Goal: Find specific page/section: Find specific page/section

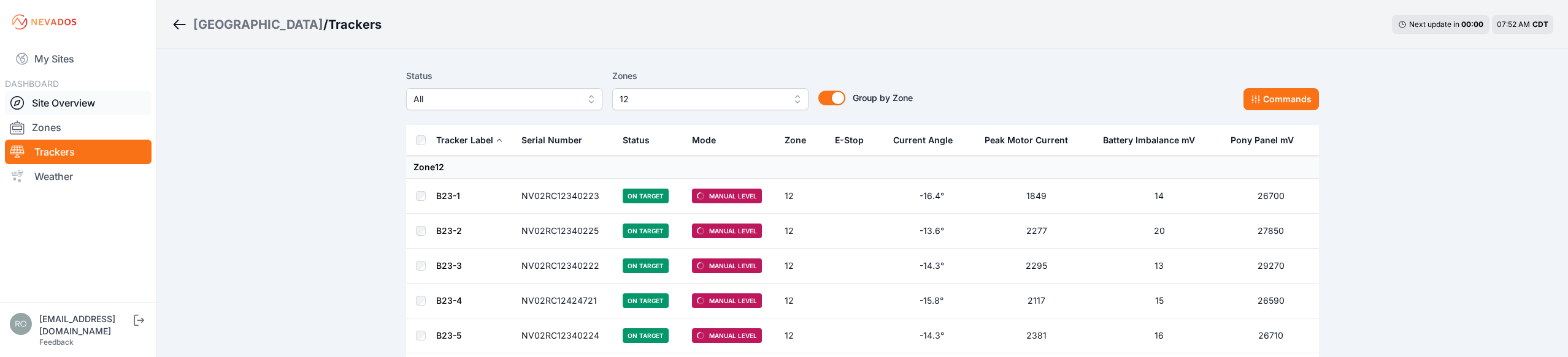
click at [12, 97] on icon at bounding box center [17, 103] width 15 height 15
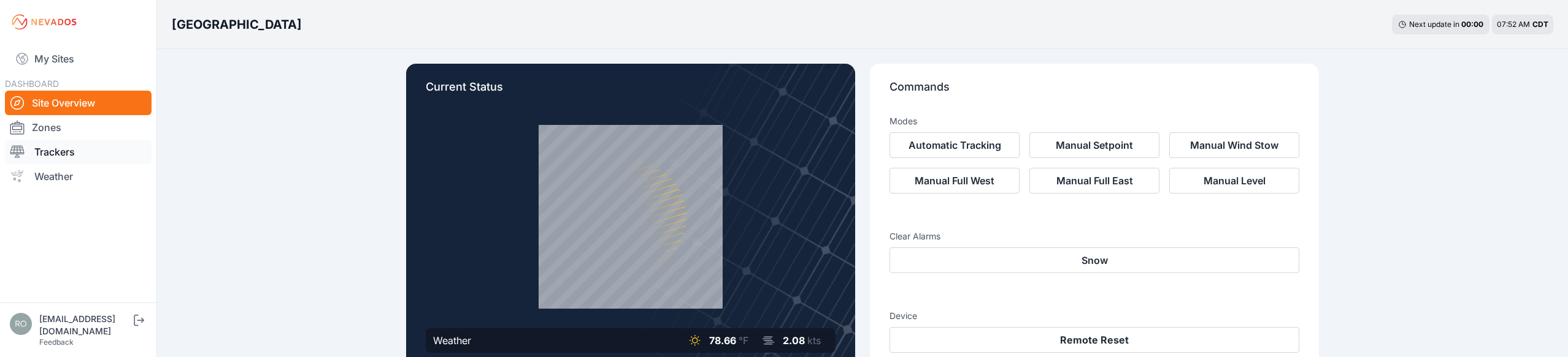
click at [48, 151] on link "Trackers" at bounding box center [78, 152] width 147 height 25
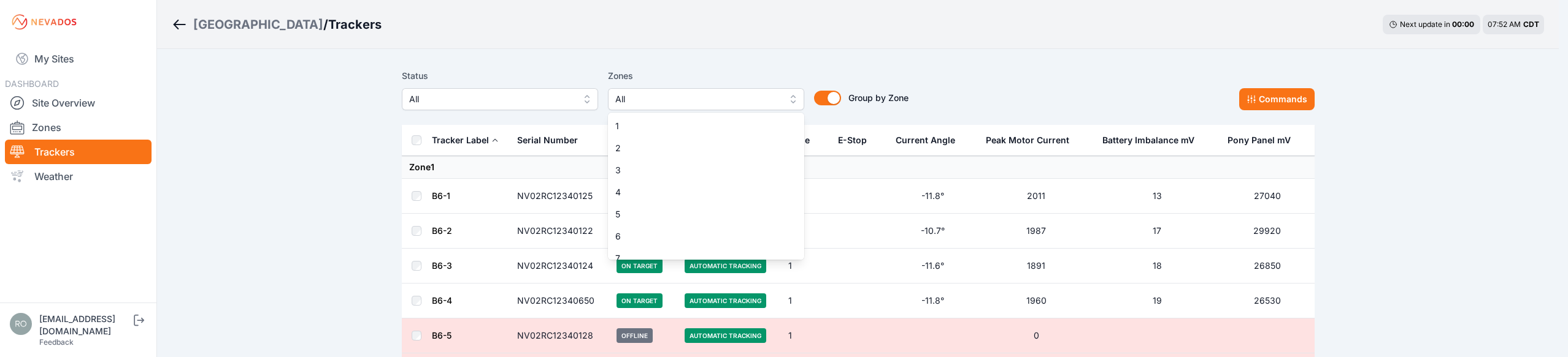
click at [796, 102] on button "All" at bounding box center [705, 99] width 196 height 22
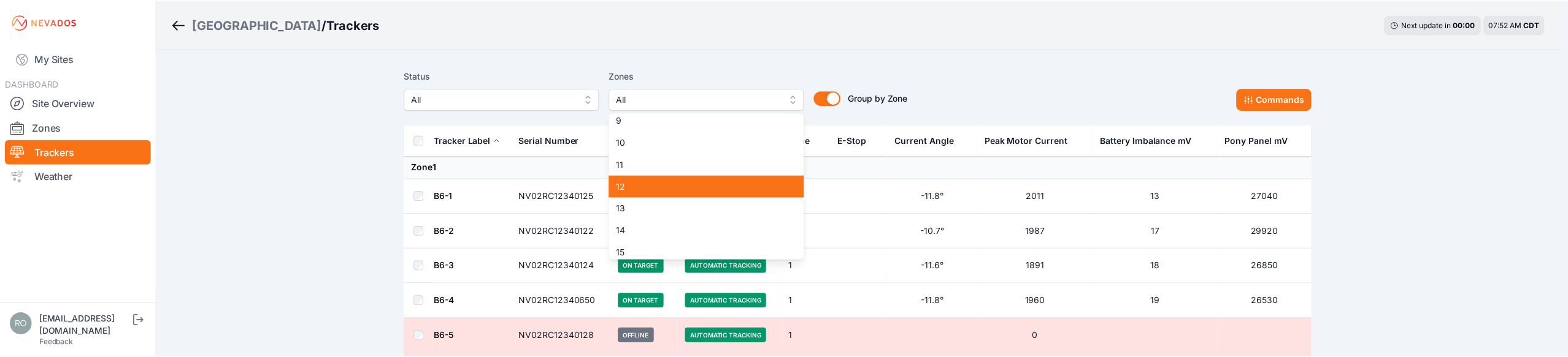
scroll to position [189, 0]
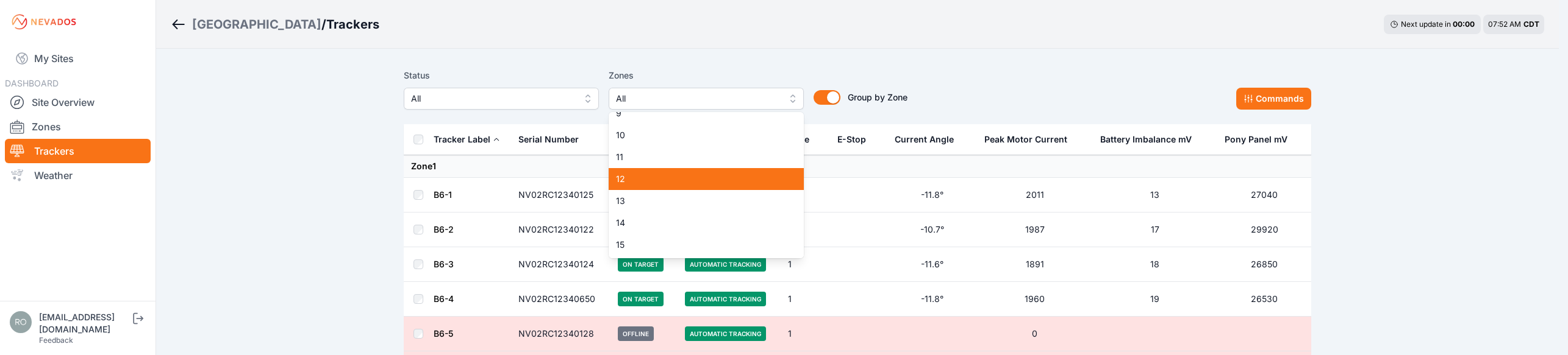
click at [668, 182] on span "12" at bounding box center [699, 179] width 166 height 12
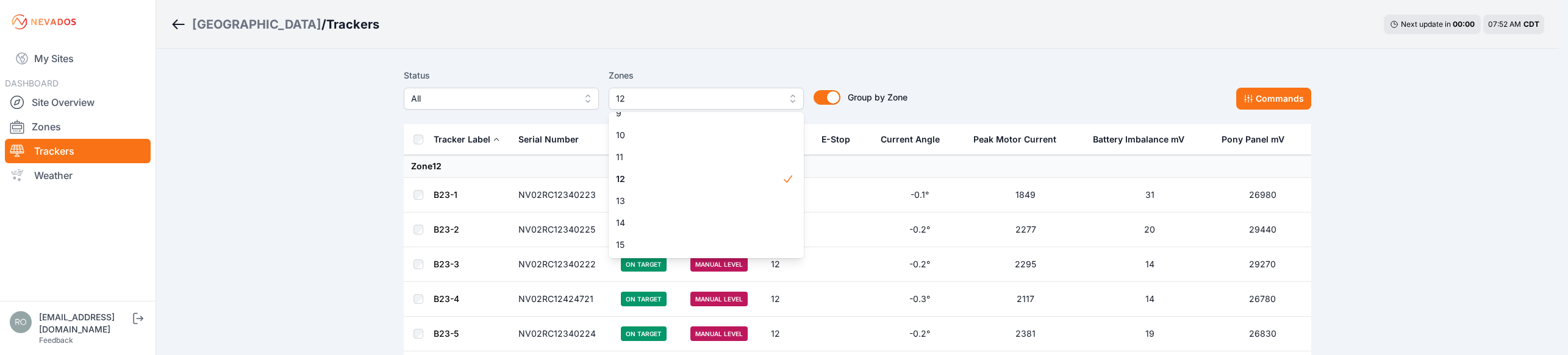
click at [792, 95] on button "12" at bounding box center [706, 99] width 195 height 22
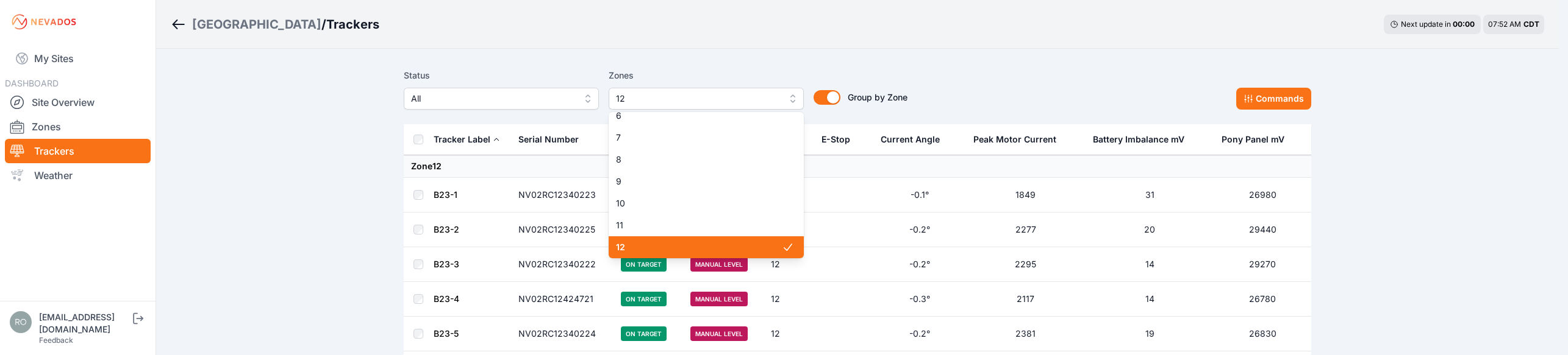
click at [671, 248] on span "12" at bounding box center [699, 248] width 166 height 12
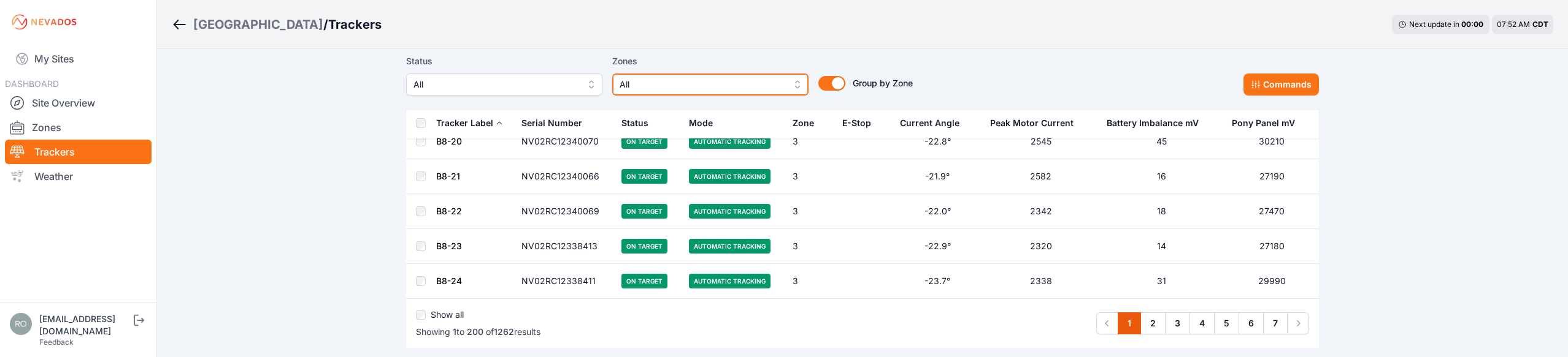
scroll to position [6993, 0]
